Goal: Complete application form: Complete application form

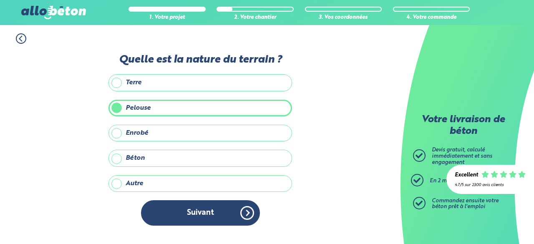
click at [208, 206] on button "Suivant" at bounding box center [200, 212] width 119 height 25
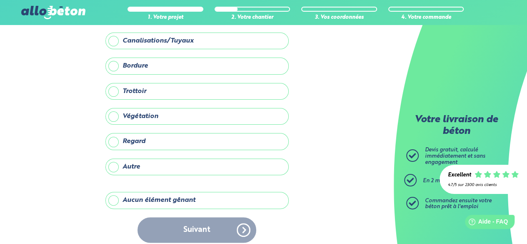
scroll to position [47, 0]
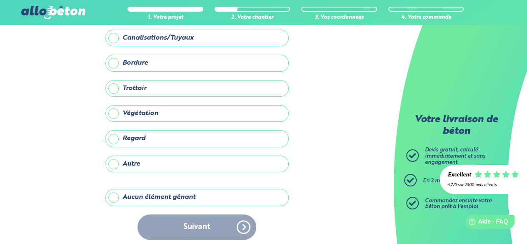
click at [138, 195] on label "Aucun élément gênant" at bounding box center [196, 197] width 183 height 17
click at [0, 0] on input "Aucun élément gênant" at bounding box center [0, 0] width 0 height 0
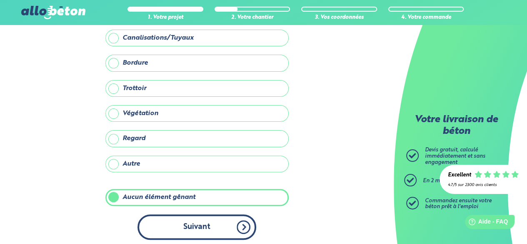
click at [157, 218] on button "Suivant" at bounding box center [197, 226] width 119 height 25
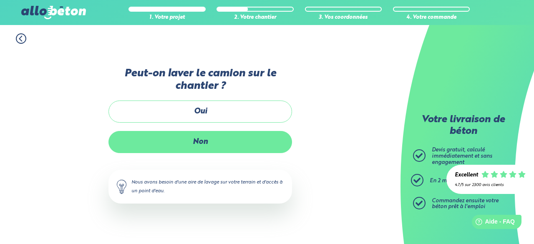
click at [186, 139] on label "Non" at bounding box center [199, 142] width 183 height 22
click at [0, 0] on input "Non" at bounding box center [0, 0] width 0 height 0
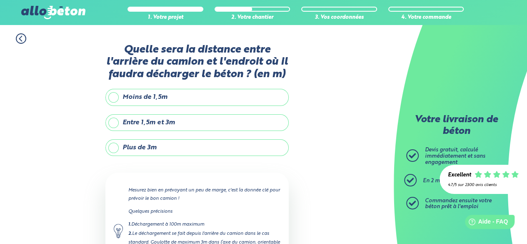
click at [153, 126] on label "Entre 1,5m et 3m" at bounding box center [196, 122] width 183 height 17
click at [0, 0] on input "Entre 1,5m et 3m" at bounding box center [0, 0] width 0 height 0
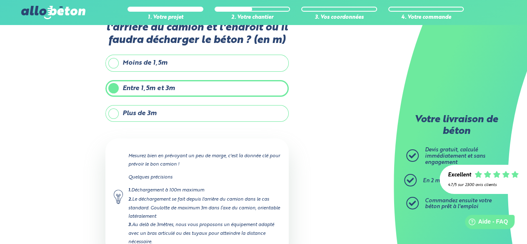
scroll to position [93, 0]
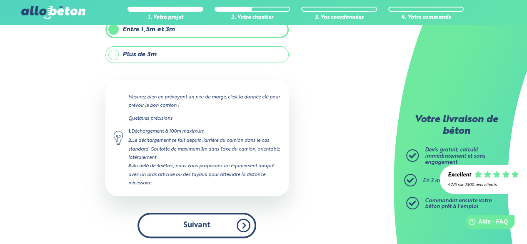
click at [191, 224] on button "Suivant" at bounding box center [197, 225] width 119 height 25
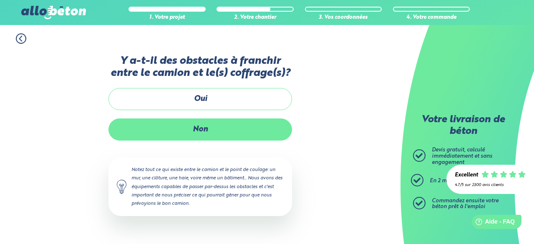
click at [181, 127] on label "Non" at bounding box center [199, 129] width 183 height 22
click at [0, 0] on input "Non" at bounding box center [0, 0] width 0 height 0
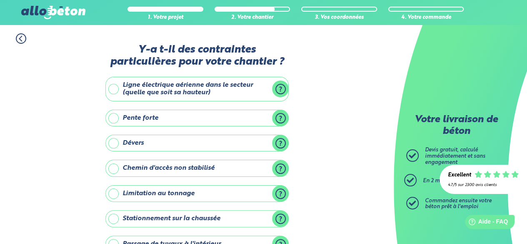
click at [169, 96] on label "Ligne électrique aérienne dans le secteur (quelle que soit sa hauteur)" at bounding box center [196, 89] width 183 height 25
click at [0, 0] on input "Ligne électrique aérienne dans le secteur (quelle que soit sa hauteur)" at bounding box center [0, 0] width 0 height 0
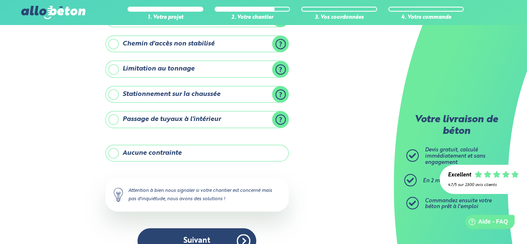
scroll to position [185, 0]
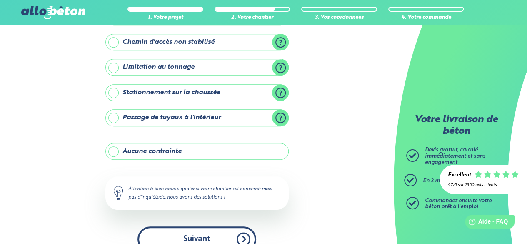
click at [171, 230] on button "Suivant" at bounding box center [197, 238] width 119 height 25
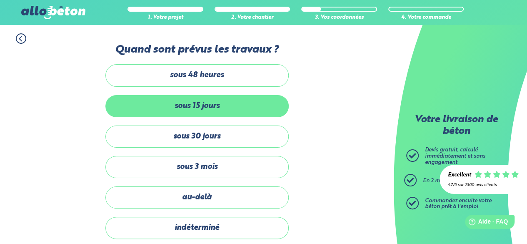
click at [189, 104] on label "sous 15 jours" at bounding box center [196, 106] width 183 height 22
click at [0, 0] on input "sous 15 jours" at bounding box center [0, 0] width 0 height 0
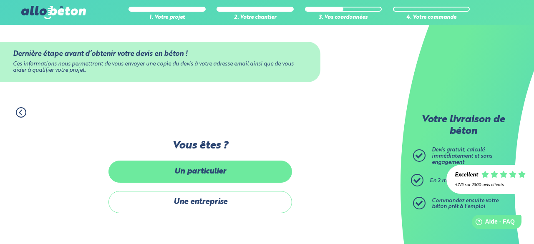
click at [213, 178] on label "Un particulier" at bounding box center [199, 172] width 183 height 22
click at [0, 0] on input "Un particulier" at bounding box center [0, 0] width 0 height 0
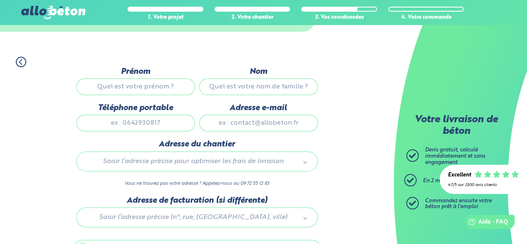
scroll to position [52, 0]
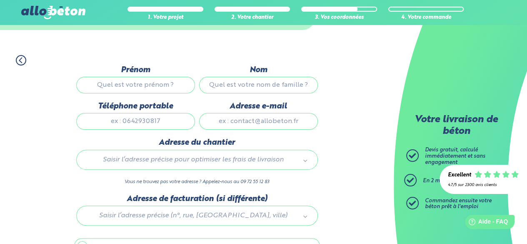
click at [158, 88] on input "Prénom" at bounding box center [135, 85] width 119 height 17
type input "[PERSON_NAME]"
type input "LASNES"
type input "0668816616"
type input "[EMAIL_ADDRESS][DOMAIN_NAME]"
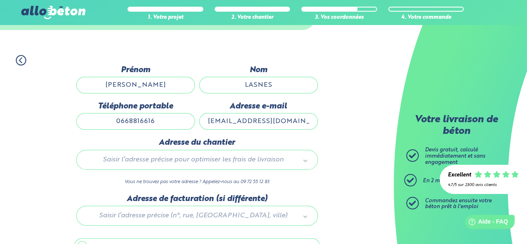
type input "[STREET_ADDRESS]"
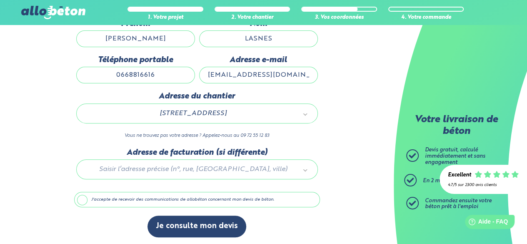
click at [160, 198] on label "J'accepte de recevoir des communications de allobéton concernant mon devis de b…" at bounding box center [197, 200] width 246 height 16
click at [0, 0] on input "J'accepte de recevoir des communications de allobéton concernant mon devis de b…" at bounding box center [0, 0] width 0 height 0
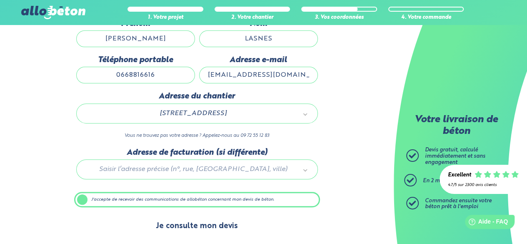
click at [178, 227] on button "Je consulte mon devis" at bounding box center [197, 226] width 99 height 21
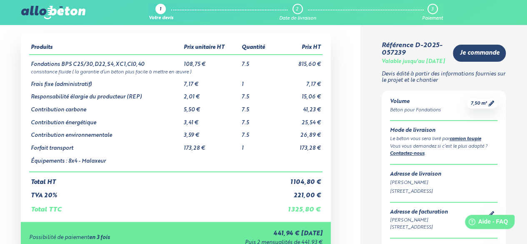
scroll to position [29, 0]
